Goal: Check status: Check status

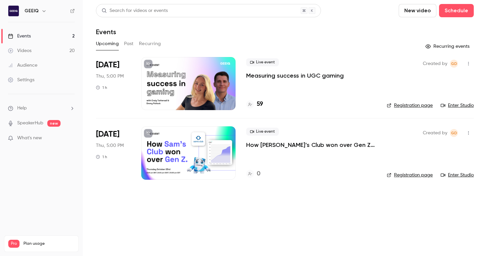
click at [283, 74] on p "Measuring success in UGC gaming" at bounding box center [295, 76] width 98 height 8
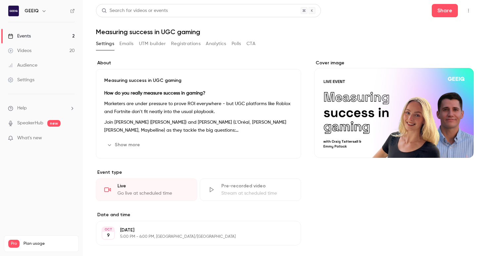
click at [198, 43] on button "Registrations" at bounding box center [185, 43] width 29 height 11
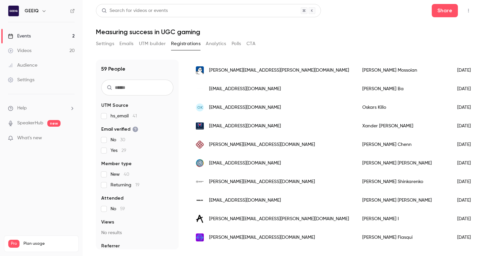
scroll to position [211, 0]
